Goal: Task Accomplishment & Management: Complete application form

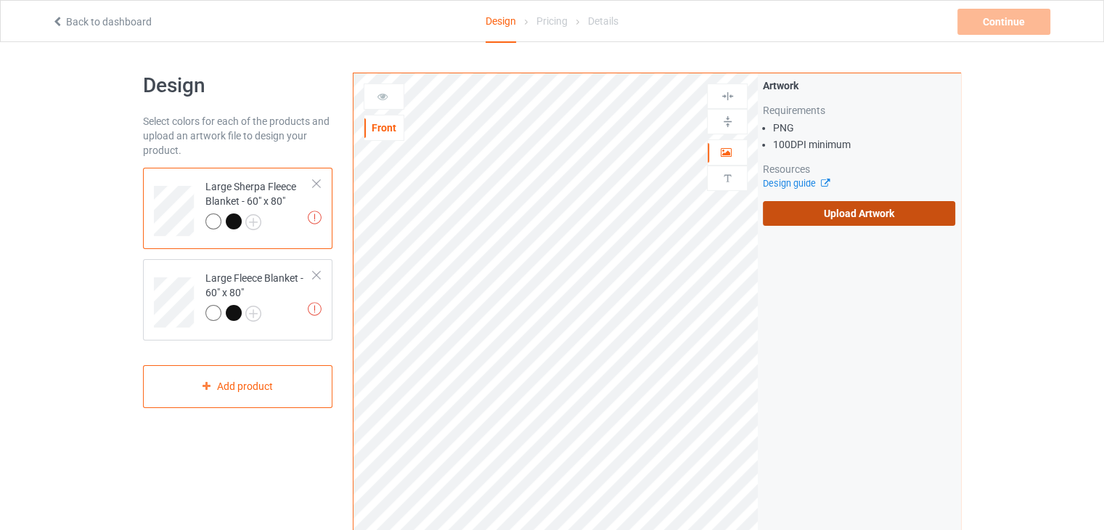
click at [799, 210] on label "Upload Artwork" at bounding box center [859, 213] width 192 height 25
click at [0, 0] on input "Upload Artwork" at bounding box center [0, 0] width 0 height 0
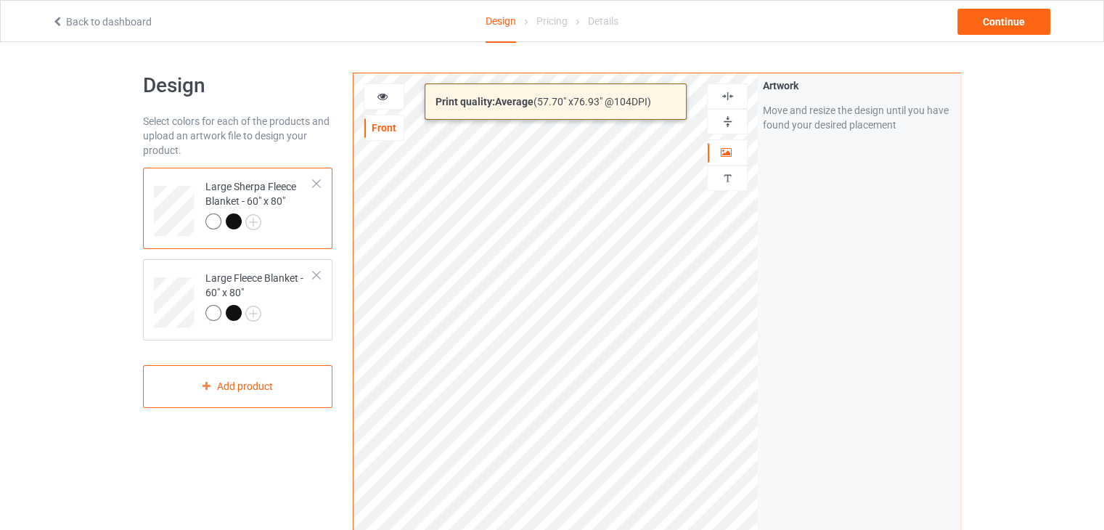
click at [732, 529] on html "Back to dashboard Design Pricing Details Continue Design Select colors for each…" at bounding box center [552, 265] width 1104 height 530
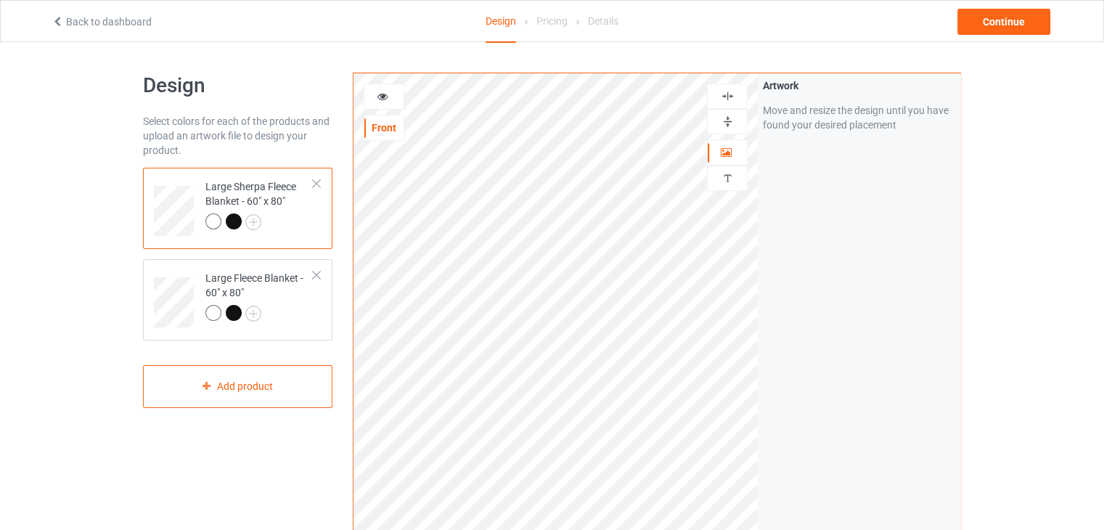
click at [731, 87] on div at bounding box center [727, 95] width 41 height 25
click at [726, 119] on img at bounding box center [728, 122] width 14 height 14
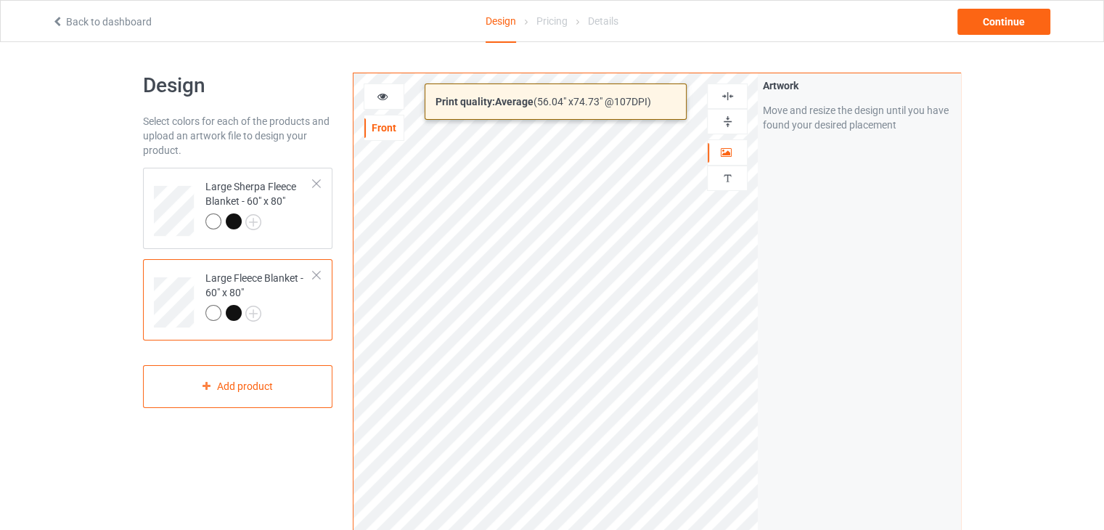
click at [740, 529] on html "Back to dashboard Design Pricing Details Continue Design Select colors for each…" at bounding box center [552, 265] width 1104 height 530
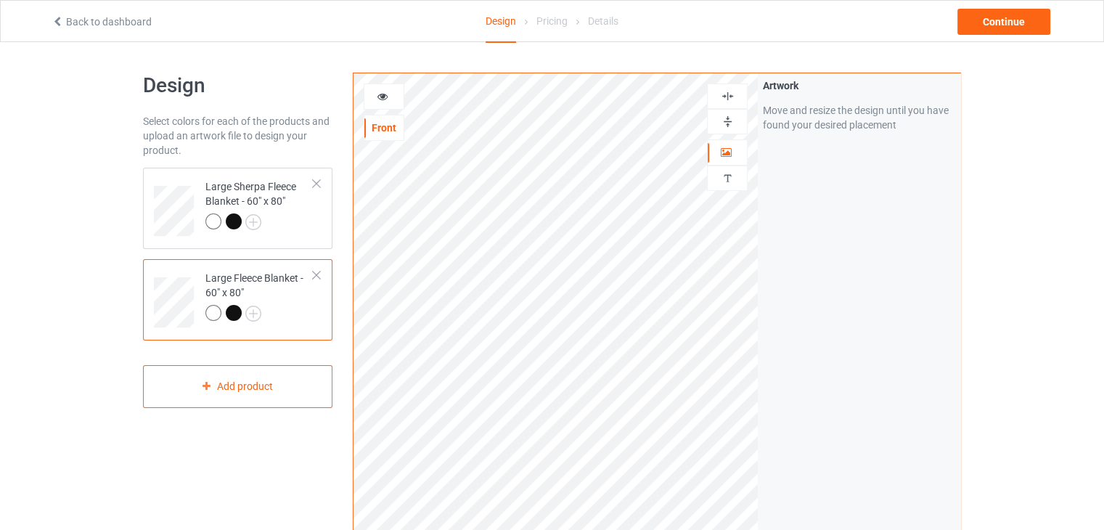
drag, startPoint x: 735, startPoint y: 92, endPoint x: 733, endPoint y: 114, distance: 21.9
click at [735, 98] on div at bounding box center [727, 96] width 39 height 14
click at [732, 115] on img at bounding box center [728, 122] width 14 height 14
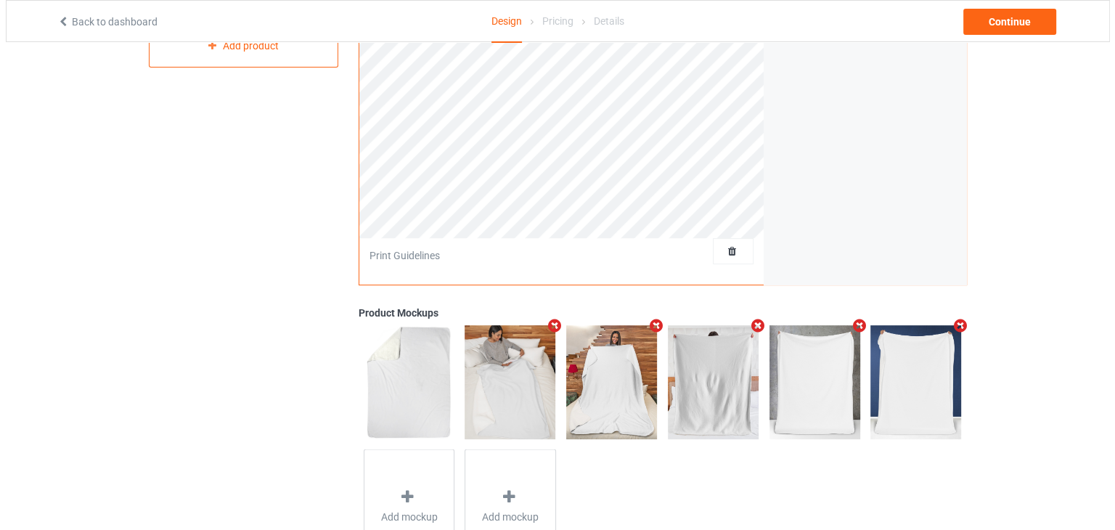
scroll to position [363, 0]
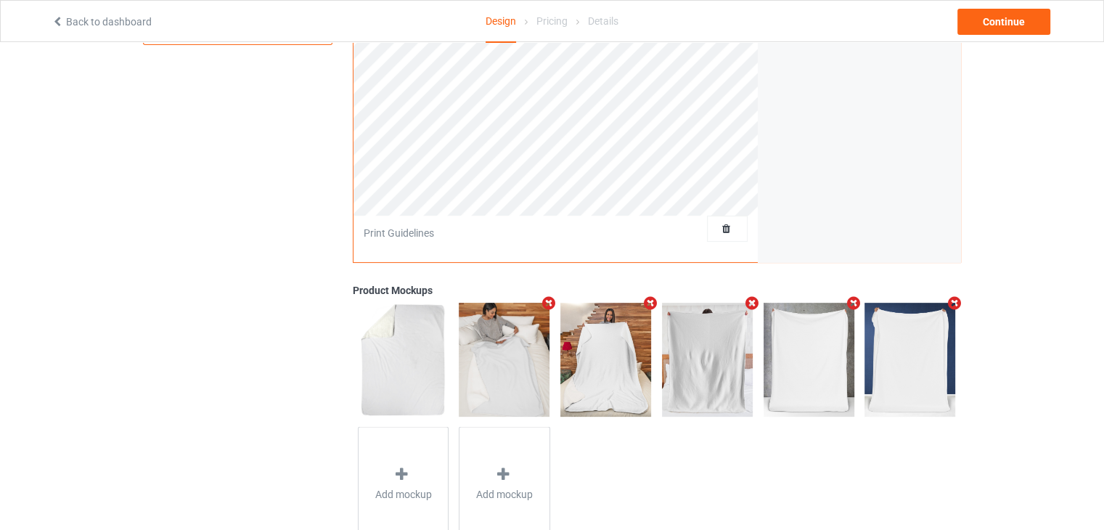
click at [851, 303] on icon "Remove mockup" at bounding box center [853, 302] width 18 height 15
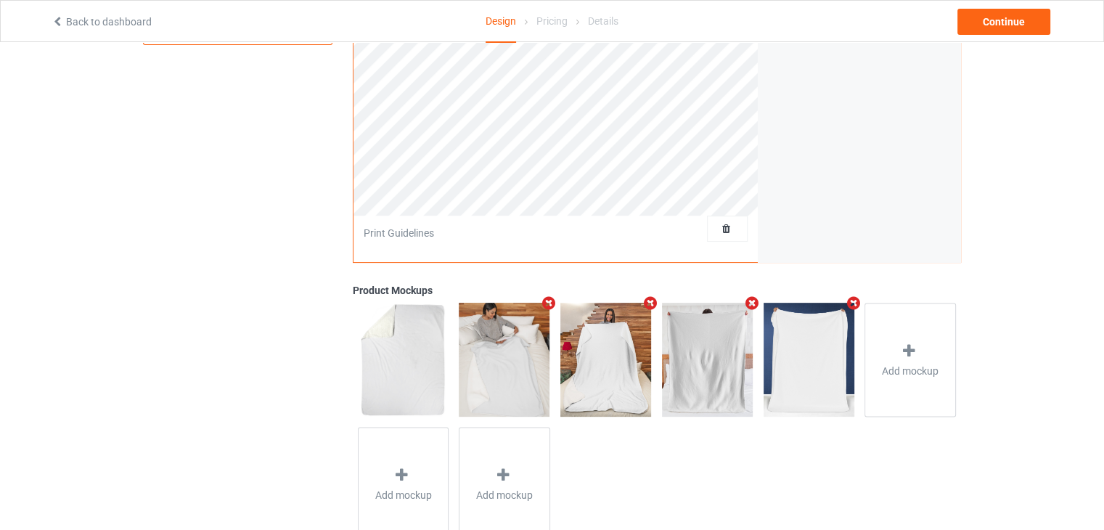
click at [854, 300] on icon "Remove mockup" at bounding box center [853, 302] width 18 height 15
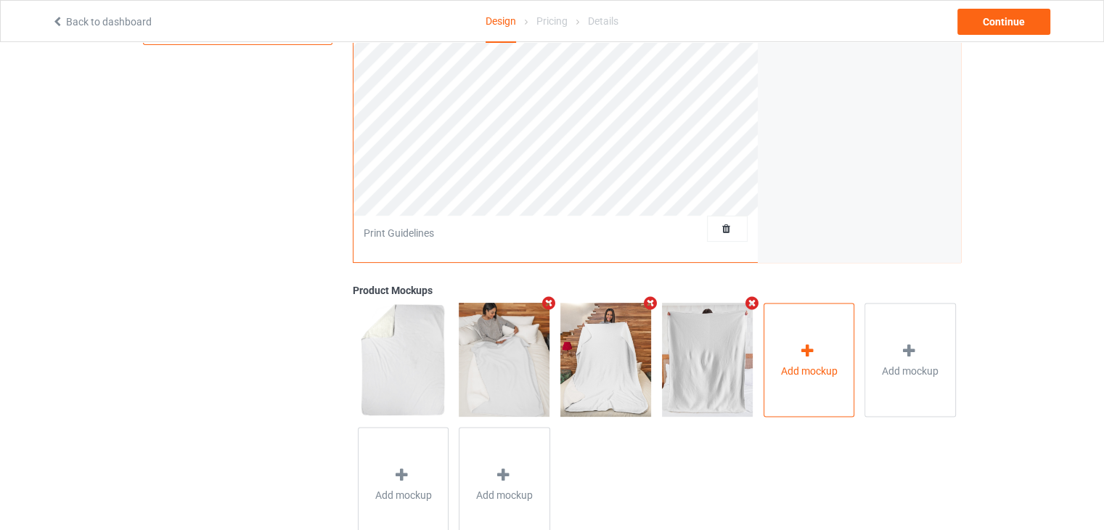
click at [798, 357] on div "Add mockup" at bounding box center [809, 360] width 91 height 114
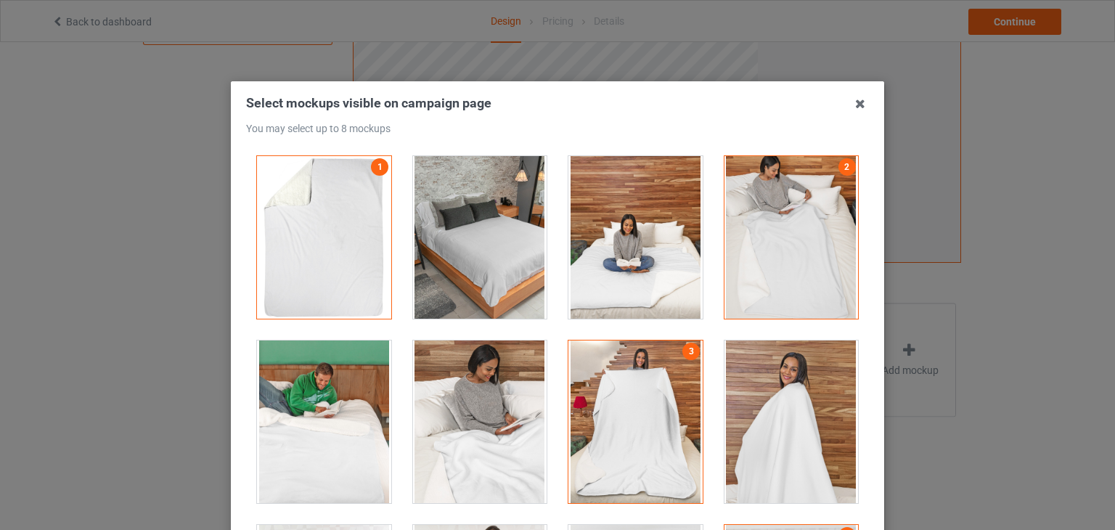
click at [486, 248] on div at bounding box center [480, 237] width 134 height 163
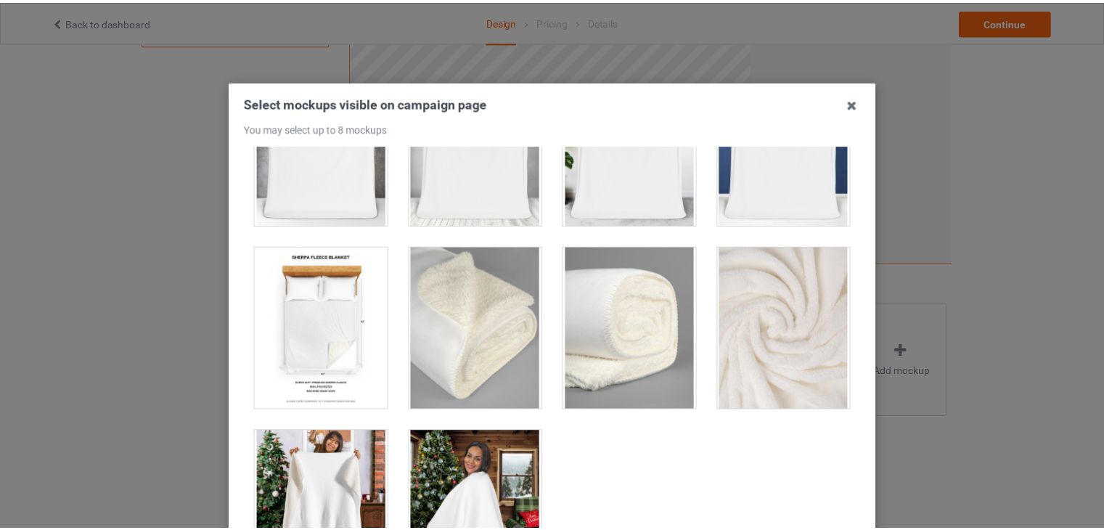
scroll to position [1048, 0]
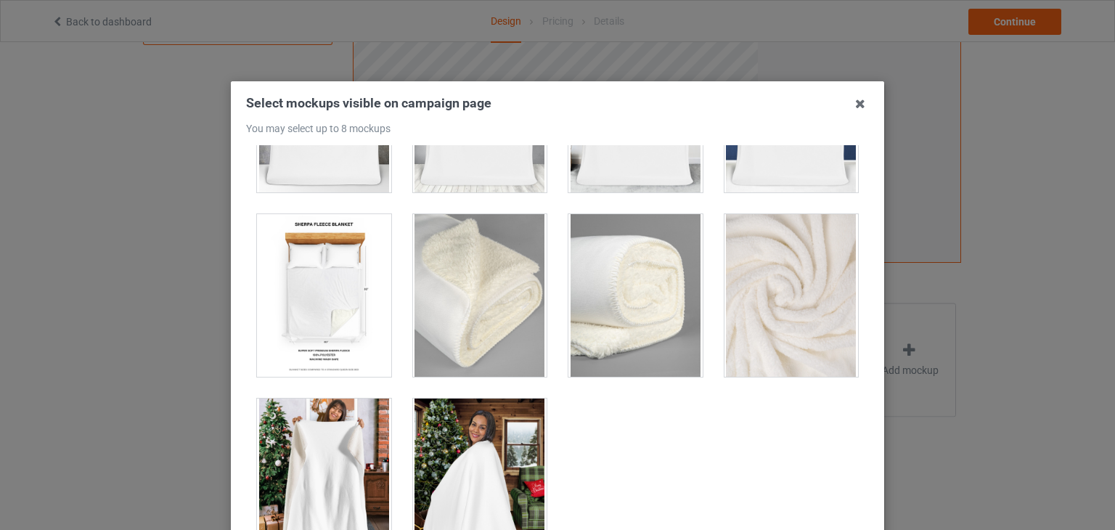
drag, startPoint x: 465, startPoint y: 441, endPoint x: 475, endPoint y: 430, distance: 15.4
click at [466, 441] on div at bounding box center [480, 480] width 134 height 163
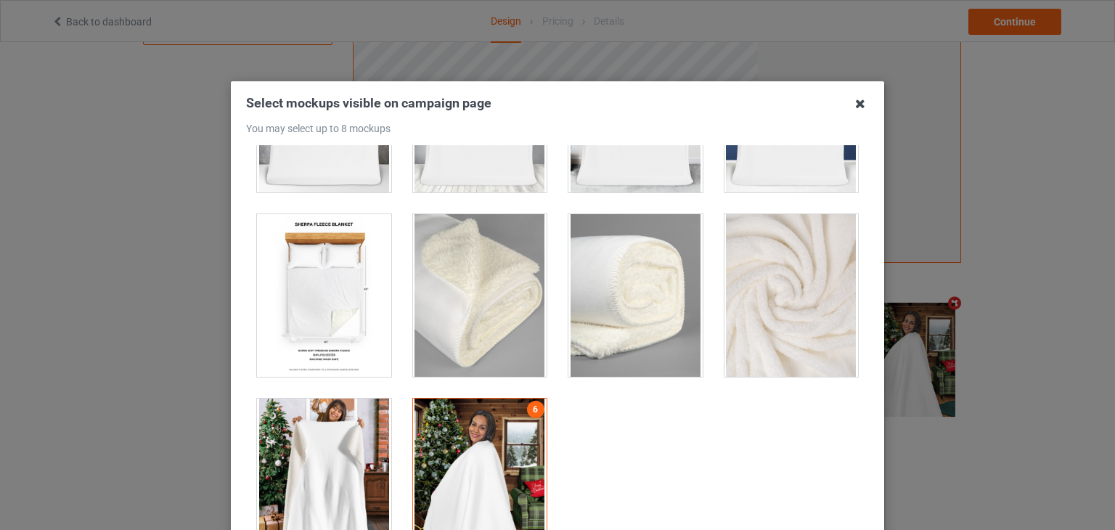
click at [851, 99] on icon at bounding box center [860, 103] width 23 height 23
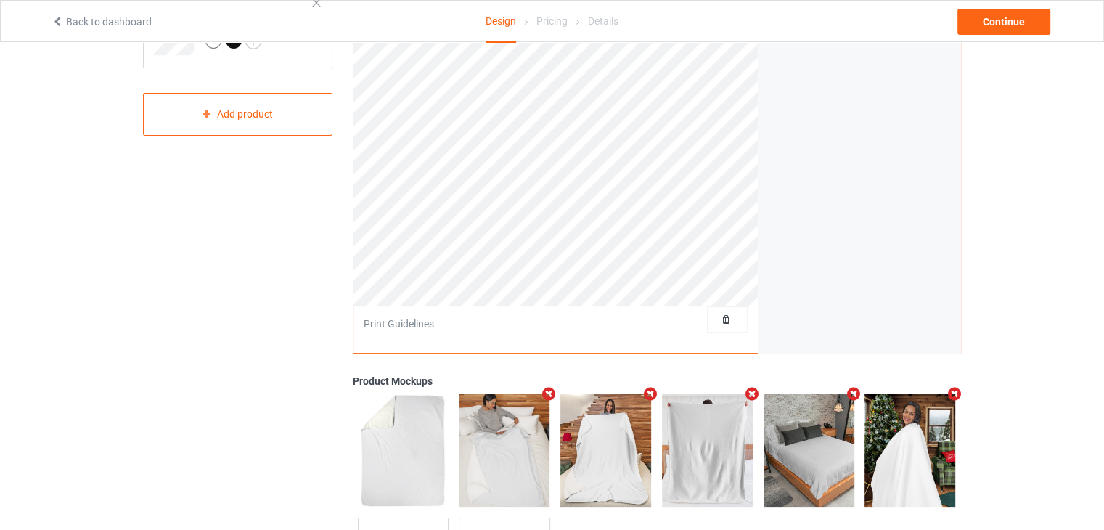
scroll to position [118, 0]
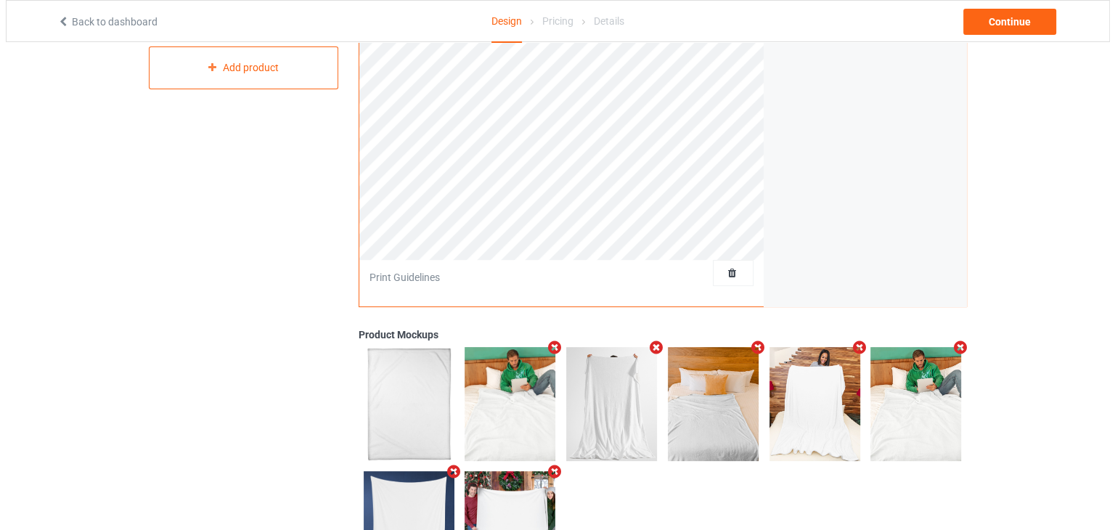
scroll to position [408, 0]
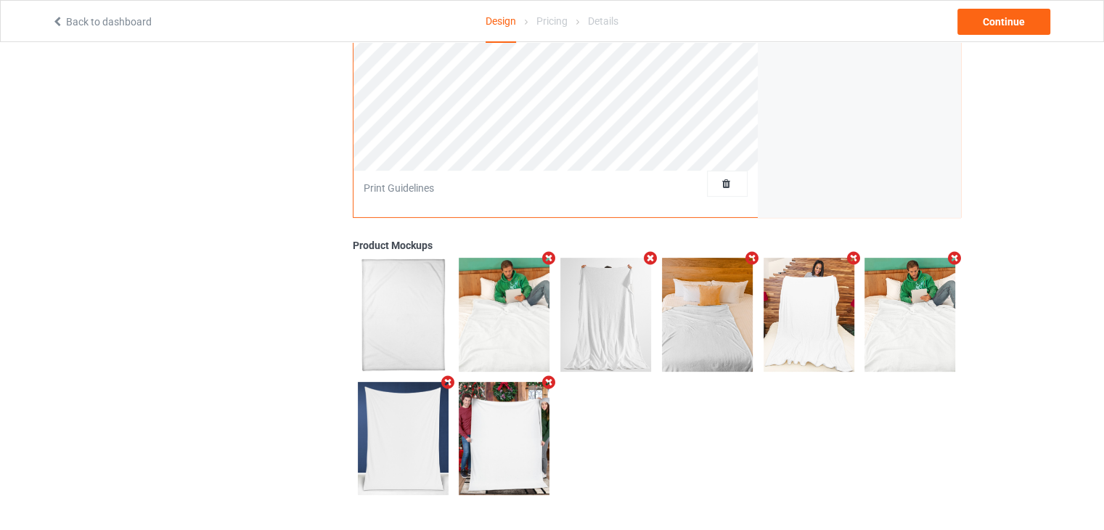
click at [950, 255] on icon "Remove mockup" at bounding box center [955, 257] width 18 height 15
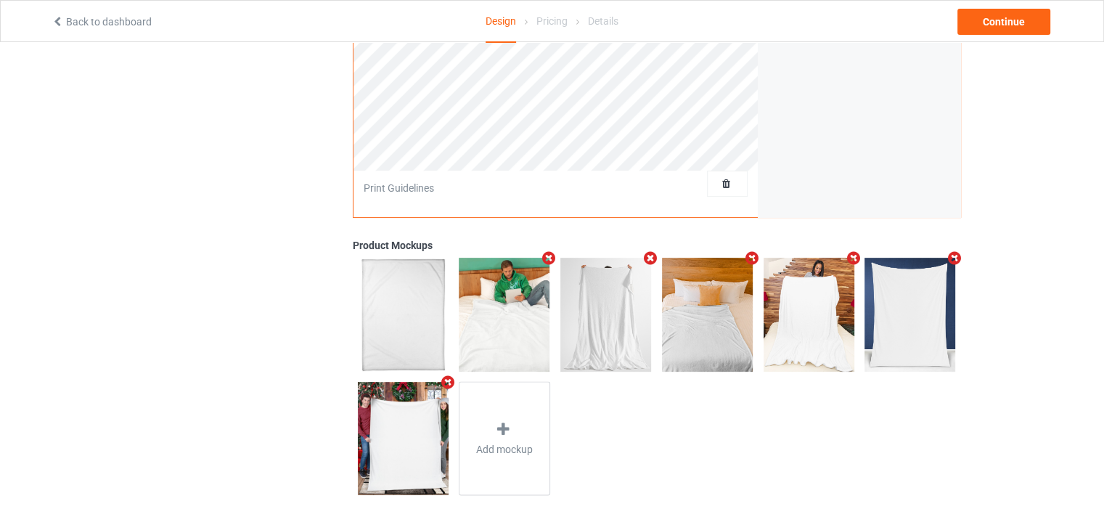
click at [650, 258] on icon "Remove mockup" at bounding box center [651, 257] width 18 height 15
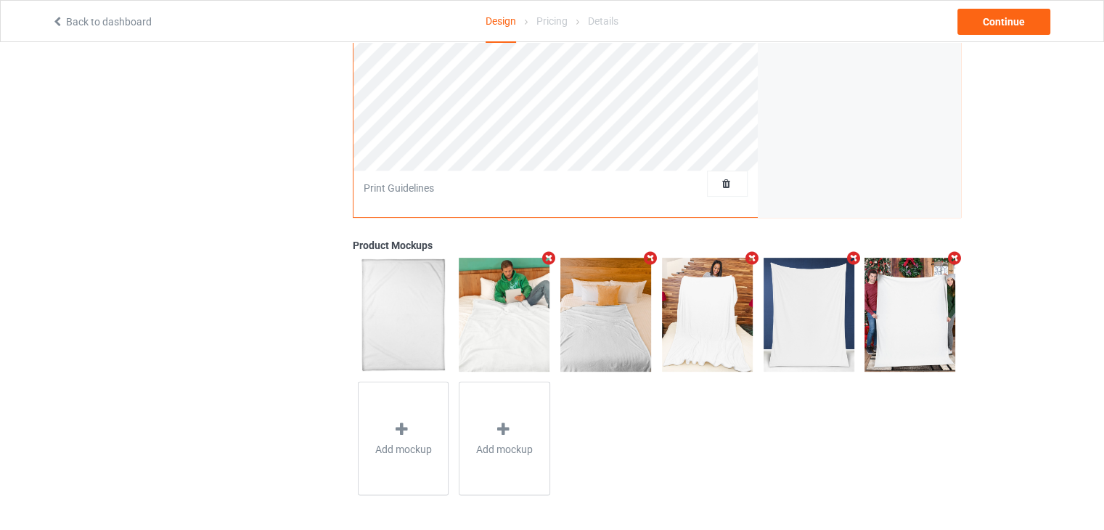
click at [850, 257] on icon "Remove mockup" at bounding box center [853, 257] width 18 height 15
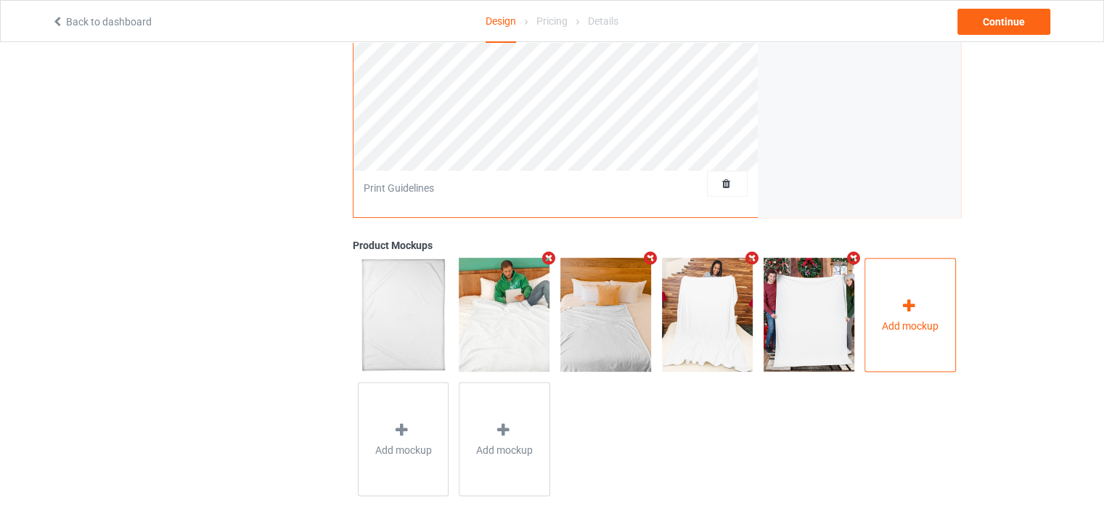
click at [905, 306] on icon at bounding box center [909, 305] width 18 height 15
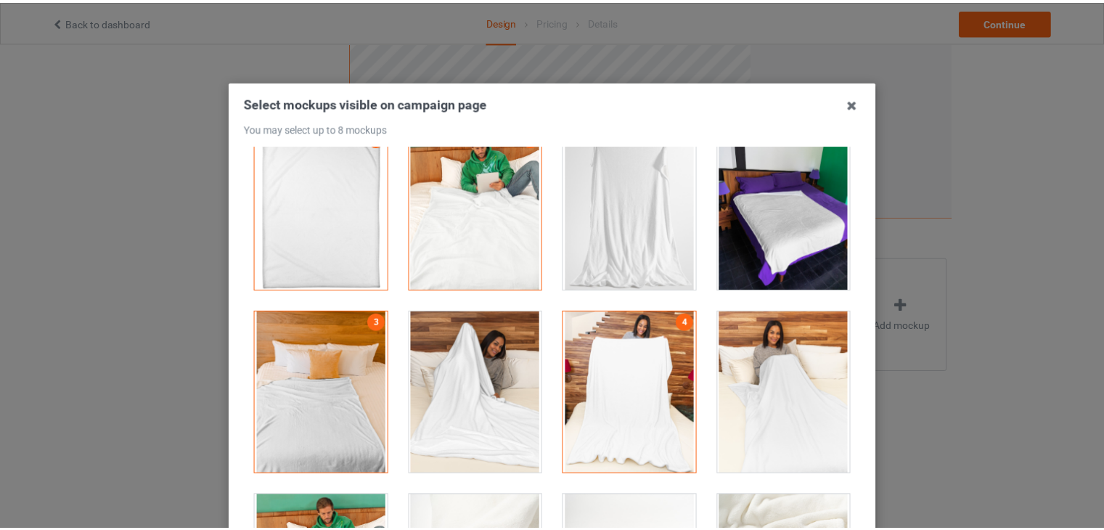
scroll to position [27, 0]
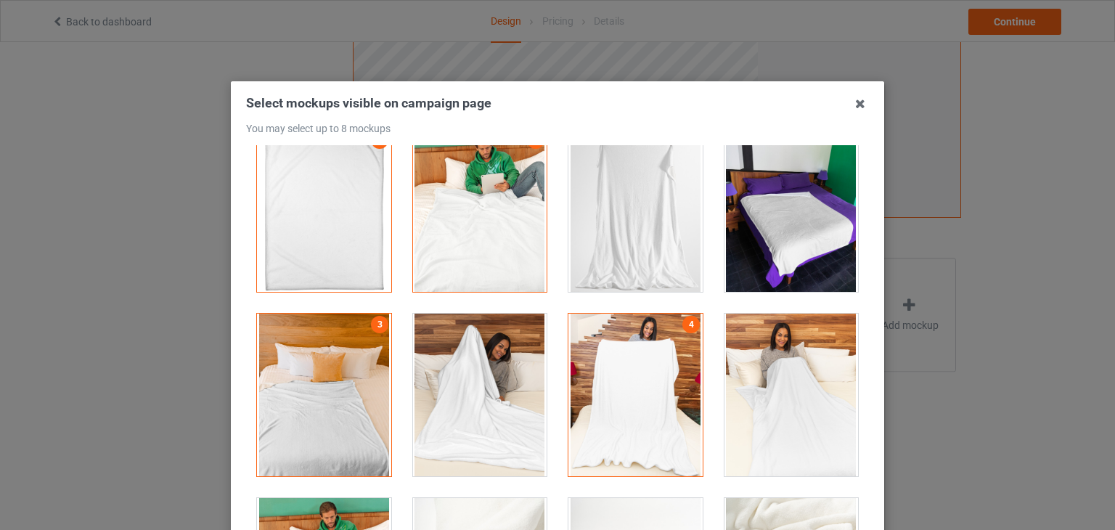
click at [777, 218] on div at bounding box center [791, 210] width 134 height 163
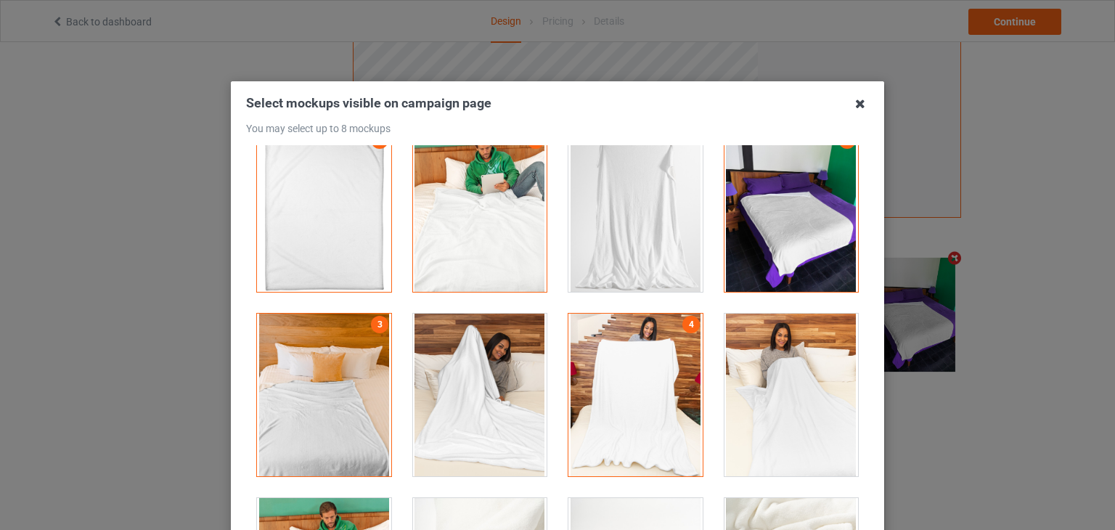
click at [849, 103] on icon at bounding box center [860, 103] width 23 height 23
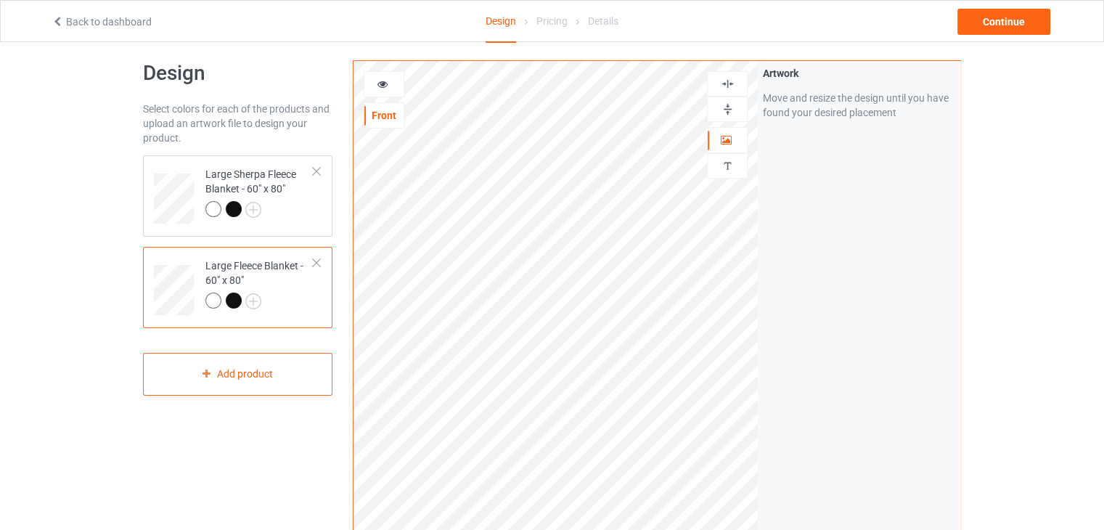
scroll to position [0, 0]
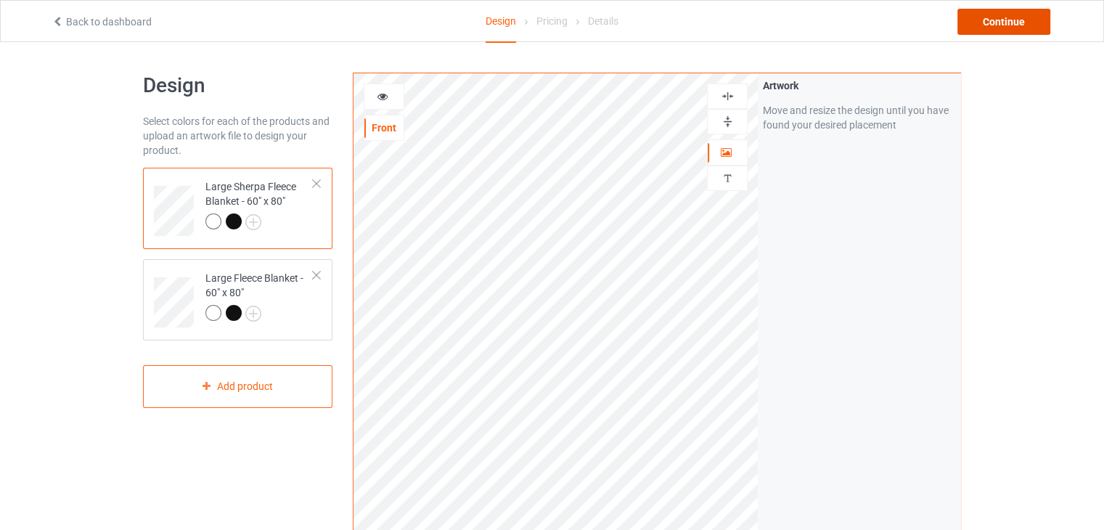
click at [976, 20] on div "Continue" at bounding box center [1003, 22] width 93 height 26
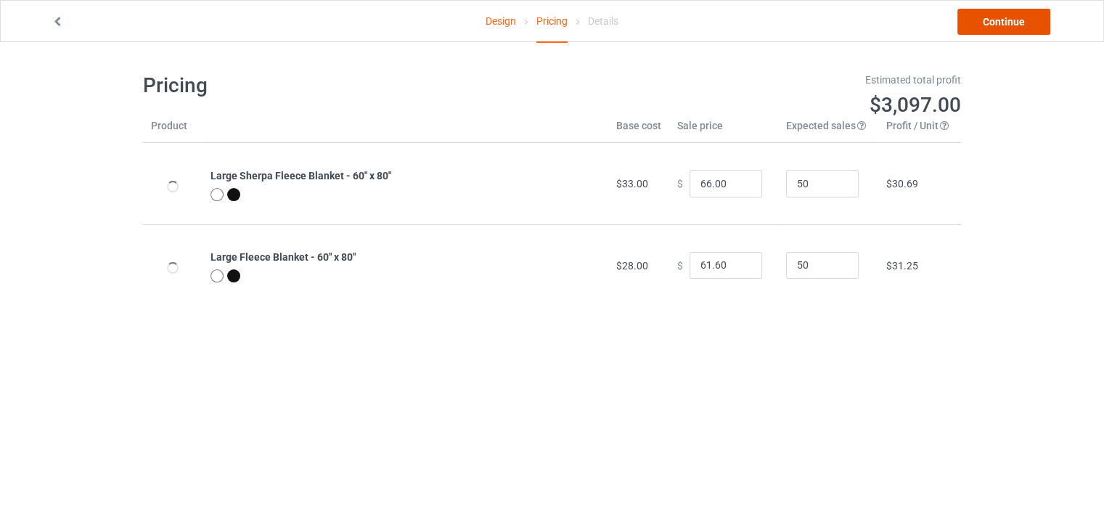
click at [981, 21] on link "Continue" at bounding box center [1003, 22] width 93 height 26
